Goal: Task Accomplishment & Management: Manage account settings

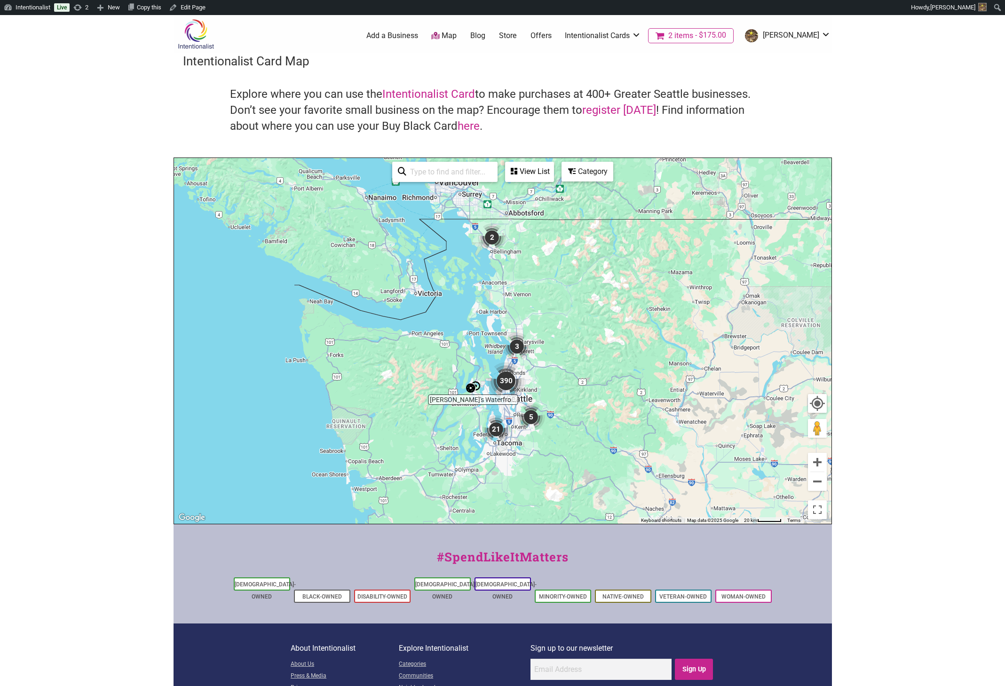
click at [552, 32] on link "Offers" at bounding box center [540, 36] width 21 height 10
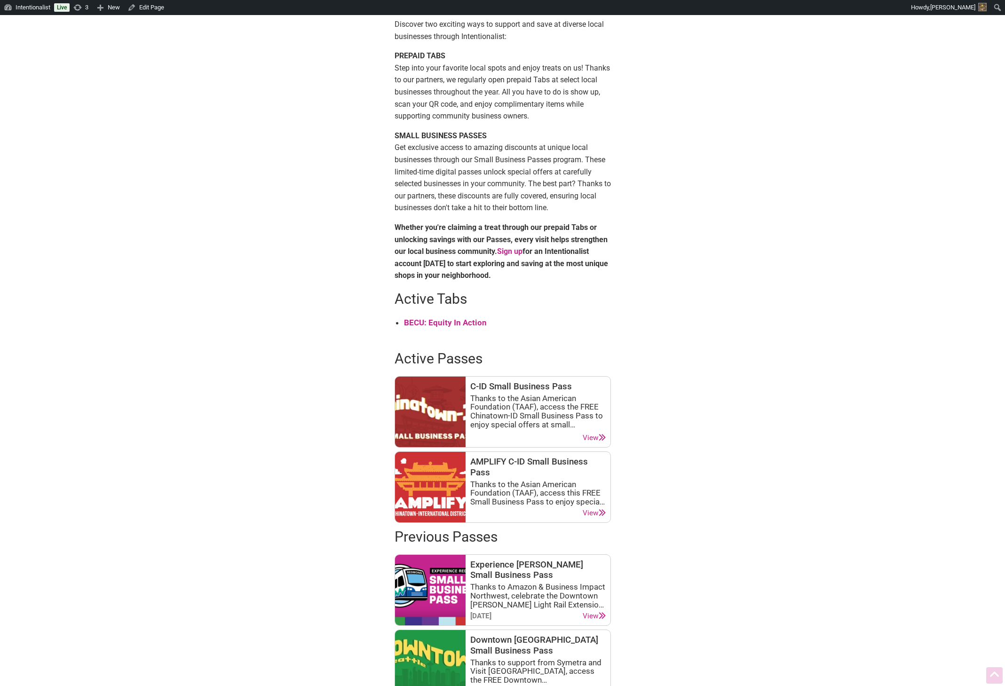
scroll to position [169, 0]
click at [593, 435] on link "View" at bounding box center [594, 437] width 23 height 9
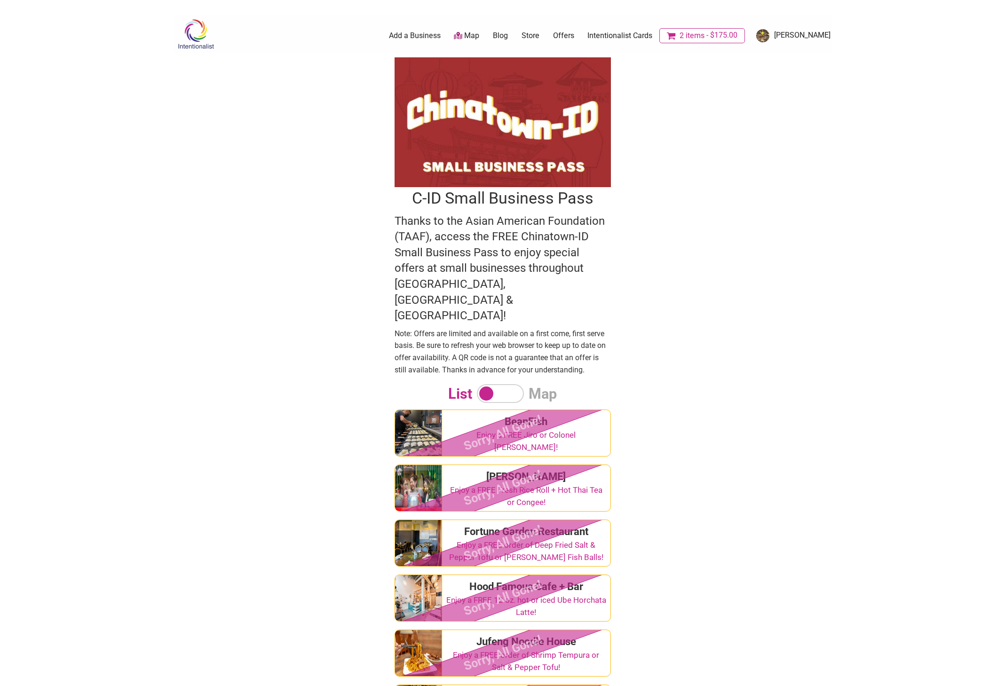
click at [510, 384] on input "checkbox" at bounding box center [500, 393] width 47 height 19
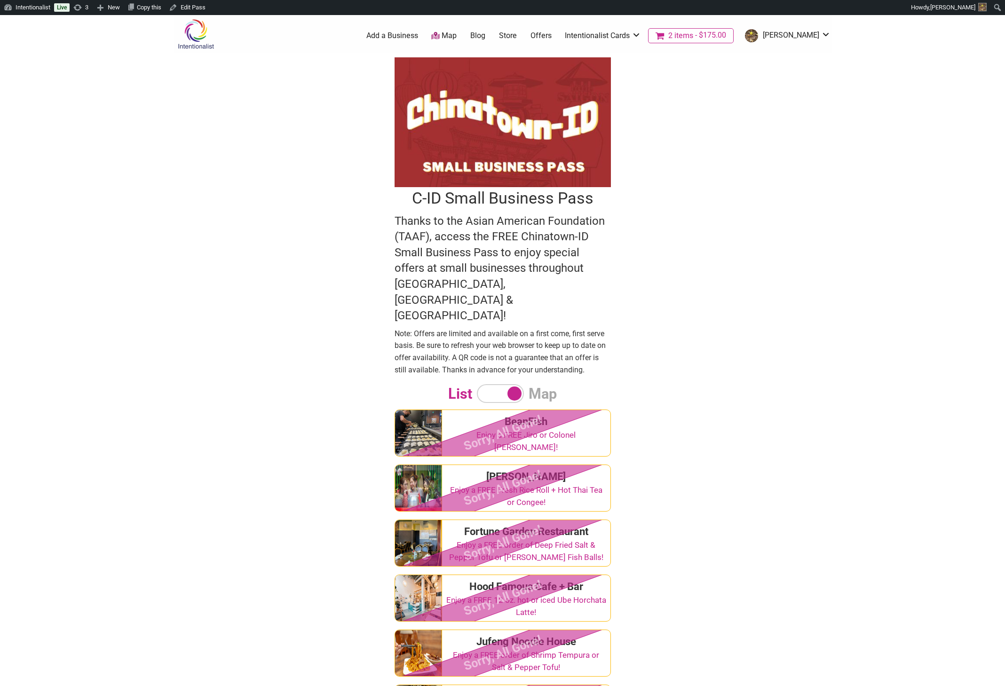
click at [498, 384] on input "checkbox" at bounding box center [500, 393] width 47 height 19
click at [507, 384] on input "checkbox" at bounding box center [500, 393] width 47 height 19
checkbox input "true"
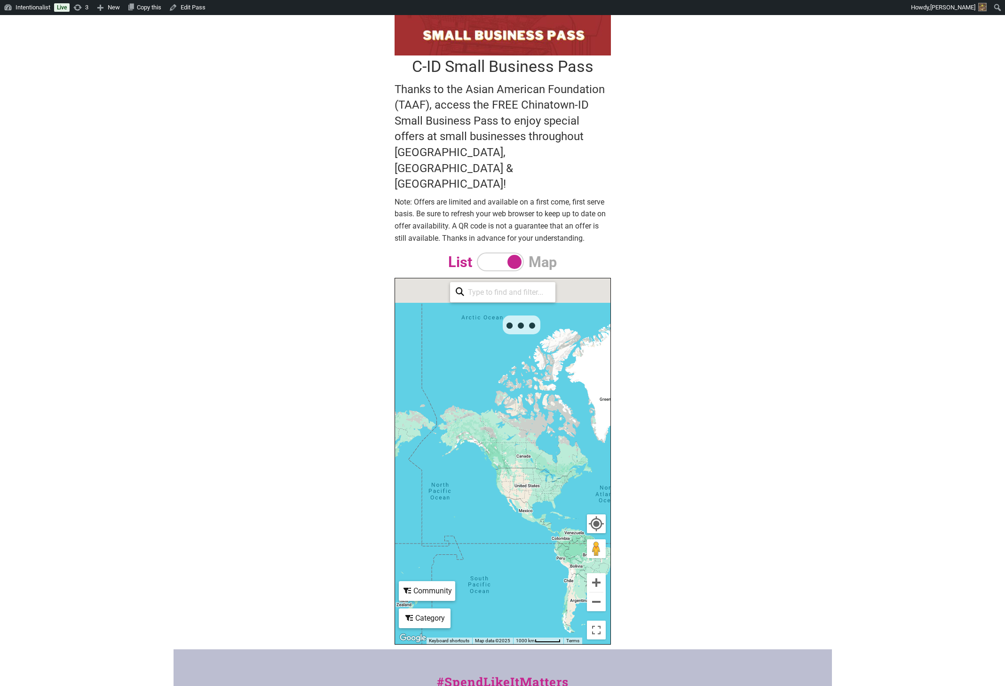
scroll to position [169, 0]
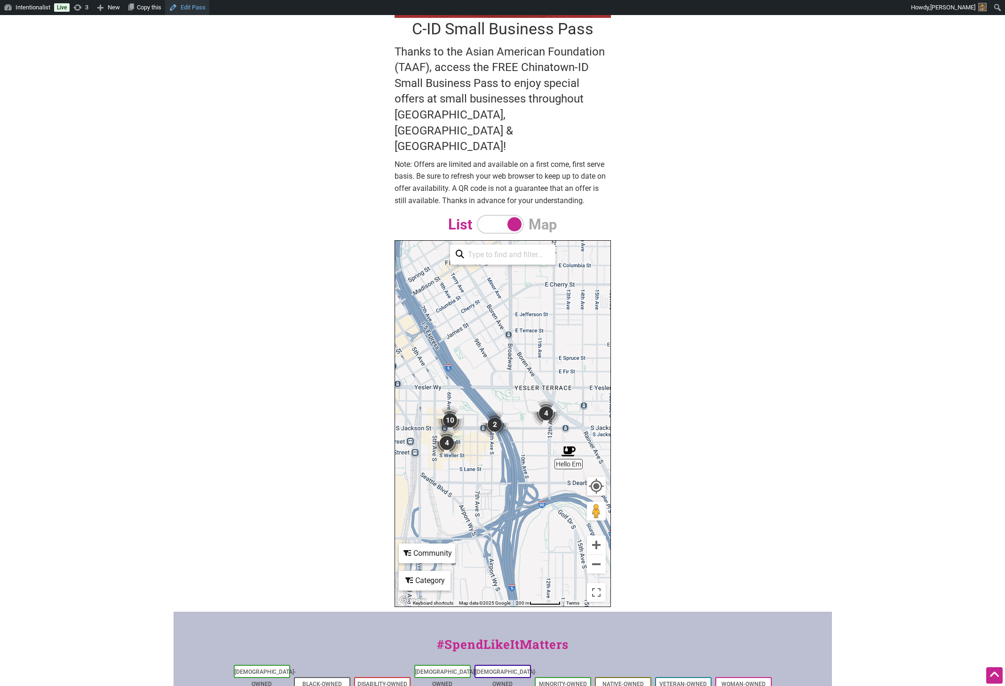
click at [179, 7] on link "Edit Pass" at bounding box center [187, 7] width 44 height 15
